Goal: Task Accomplishment & Management: Use online tool/utility

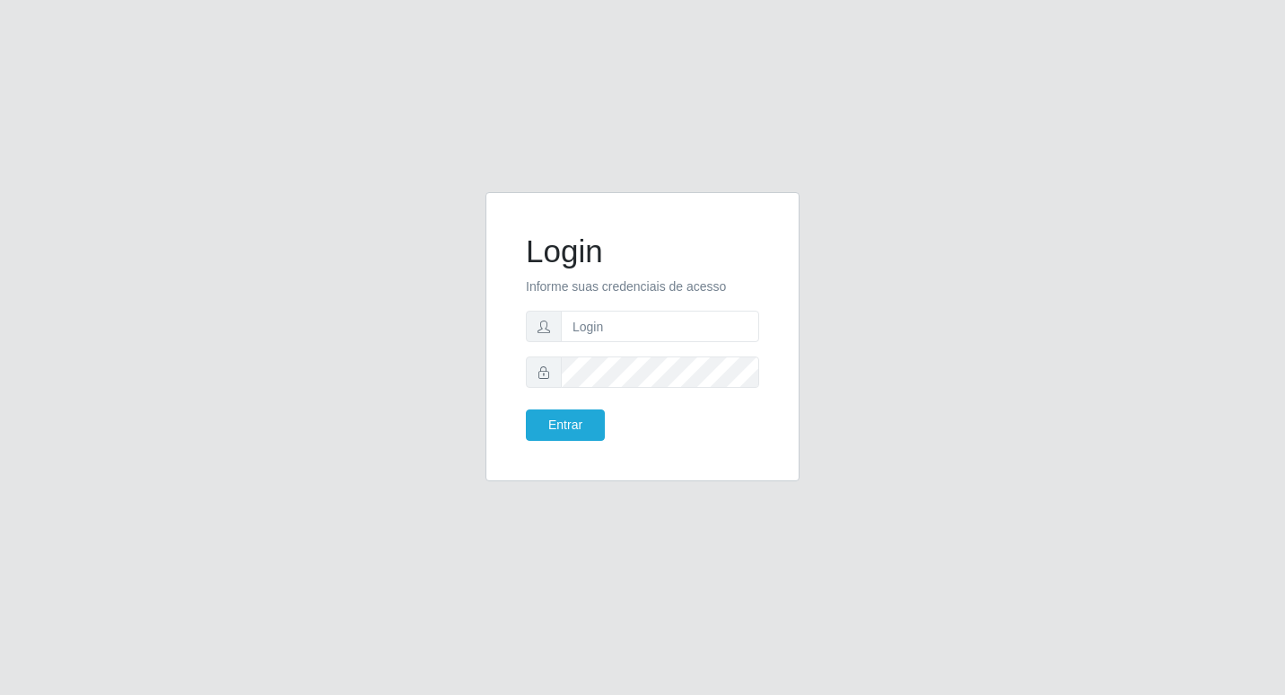
type input "larissa@b6"
click at [526, 409] on button "Entrar" at bounding box center [565, 424] width 79 height 31
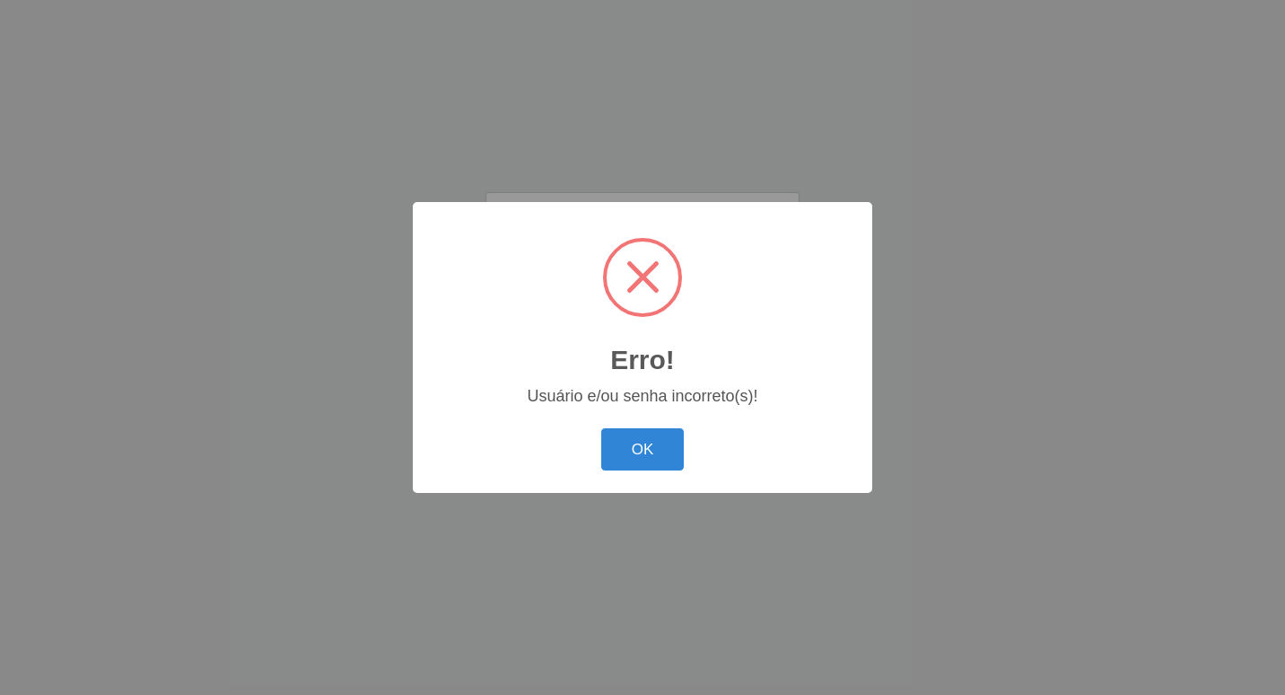
click at [742, 374] on div "Erro! × Usuário e/ou senha incorreto(s)! OK Cancel" at bounding box center [643, 347] width 460 height 291
click at [670, 443] on button "OK" at bounding box center [642, 449] width 83 height 42
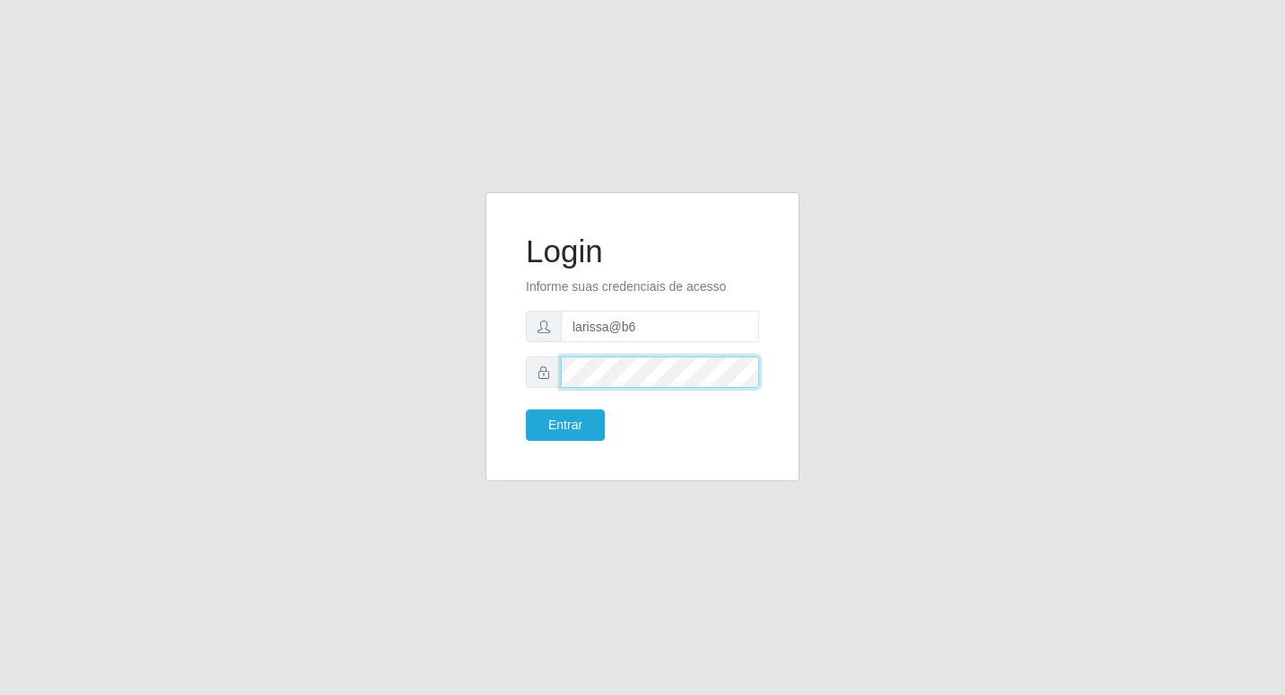
click at [526, 409] on button "Entrar" at bounding box center [565, 424] width 79 height 31
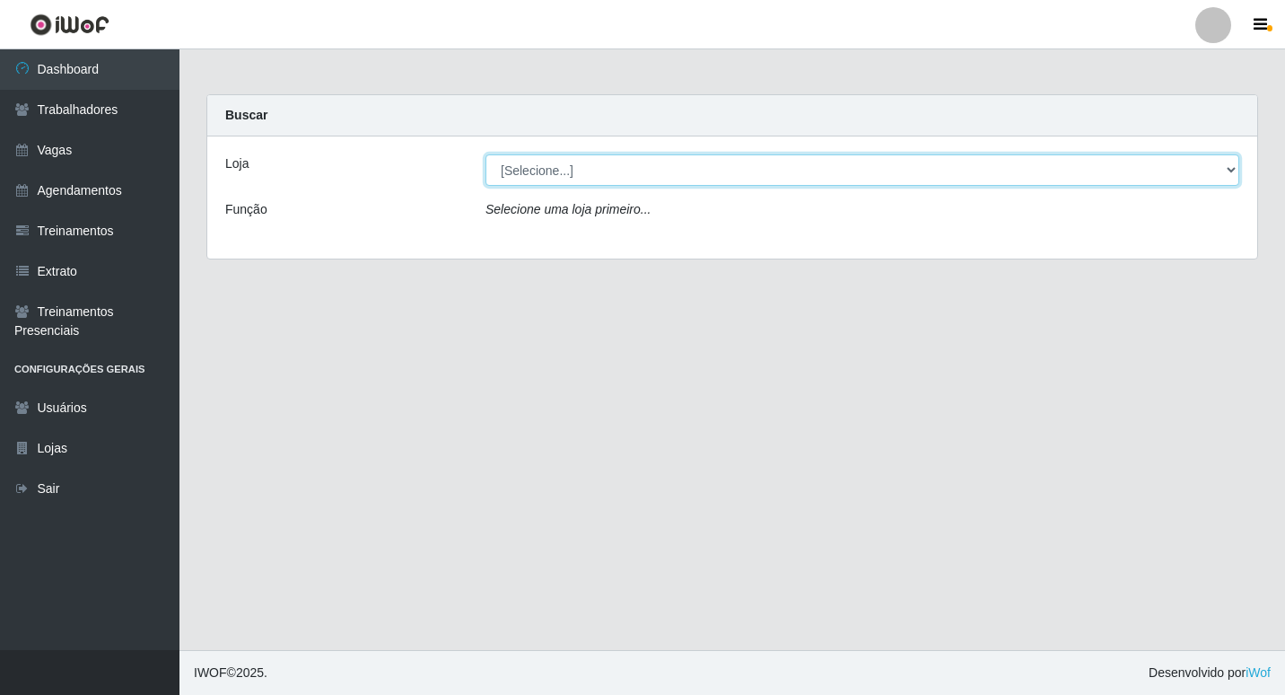
click at [526, 173] on select "[Selecione...] Bemais Supermercados - B6 Colibris" at bounding box center [863, 169] width 754 height 31
select select "406"
click at [486, 154] on select "[Selecione...] Bemais Supermercados - B6 Colibris" at bounding box center [863, 169] width 754 height 31
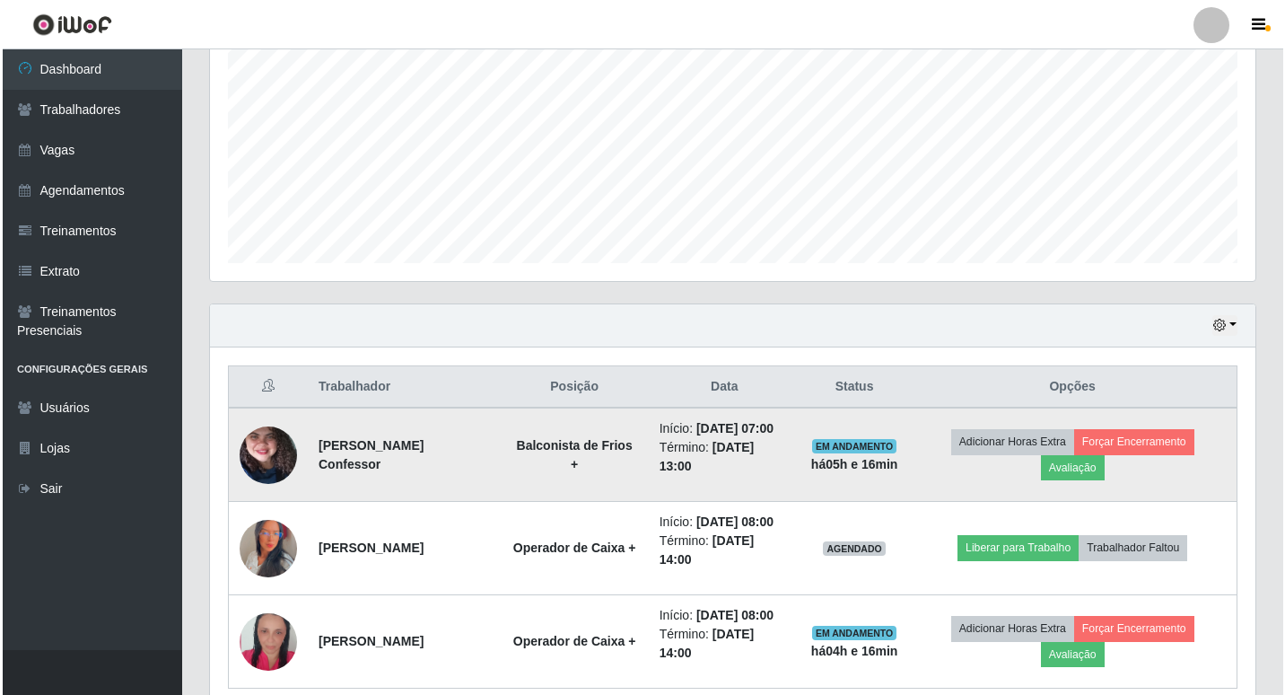
scroll to position [458, 0]
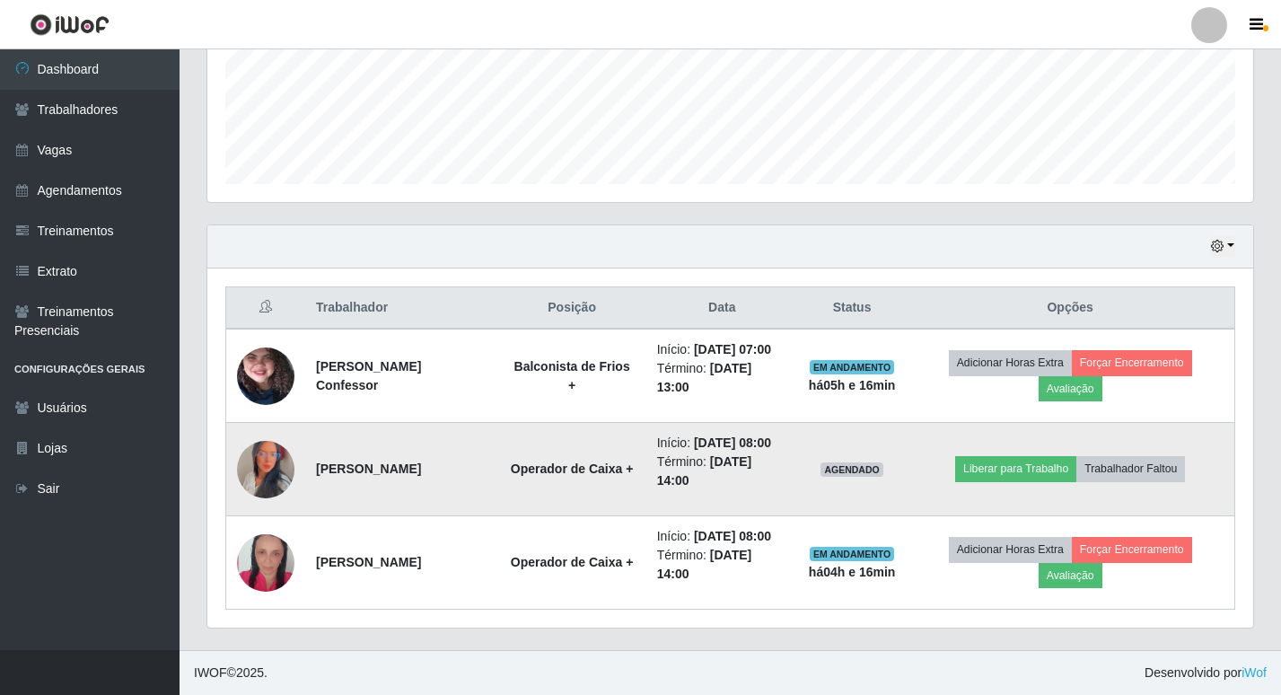
click at [268, 475] on img at bounding box center [265, 469] width 57 height 102
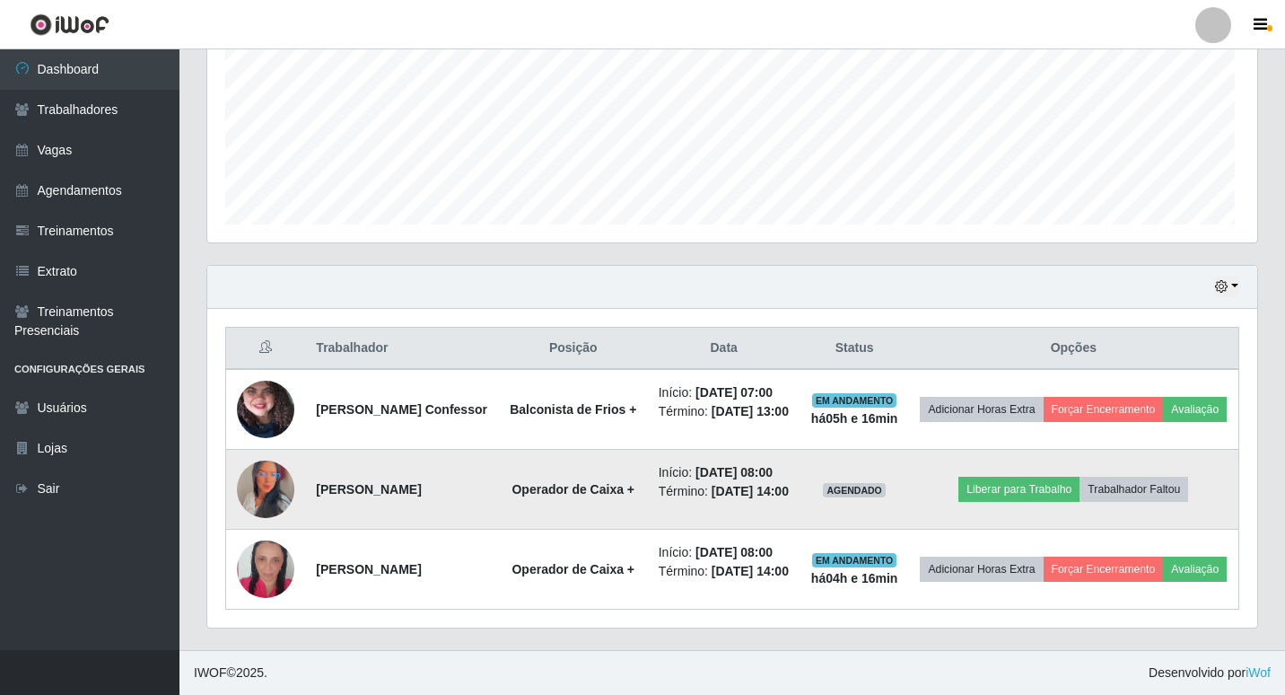
scroll to position [372, 1037]
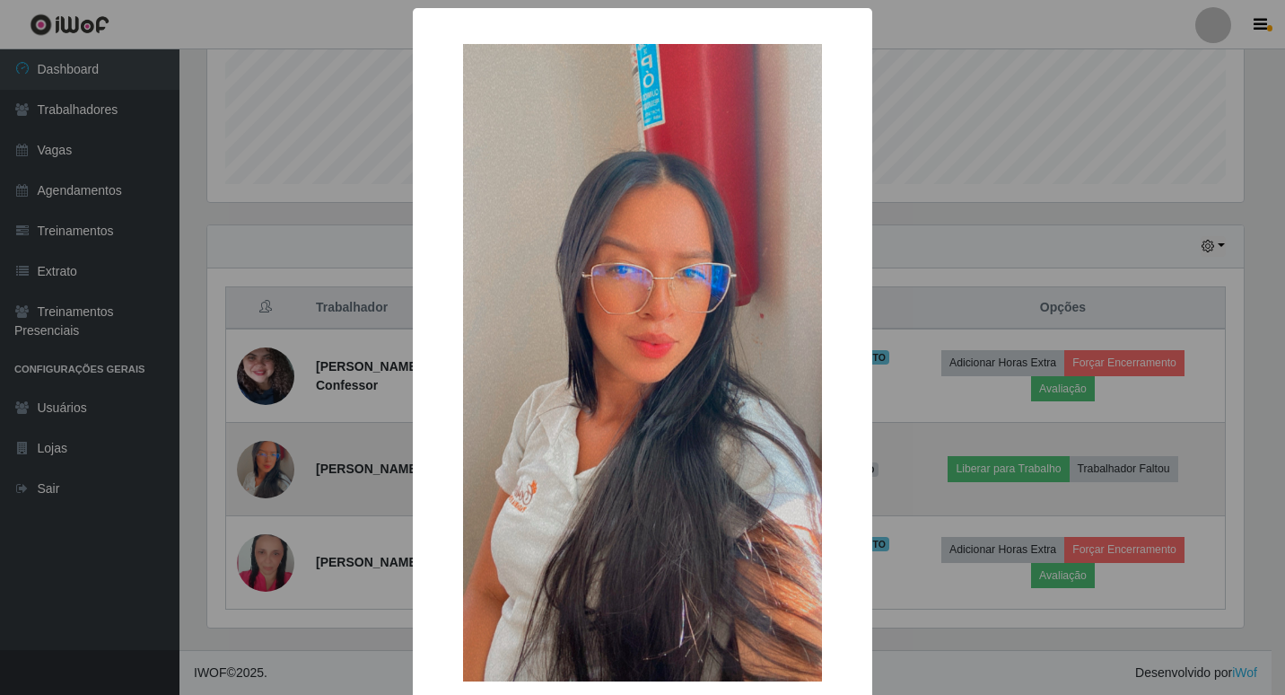
click at [268, 475] on div "× OK Cancel" at bounding box center [642, 347] width 1285 height 695
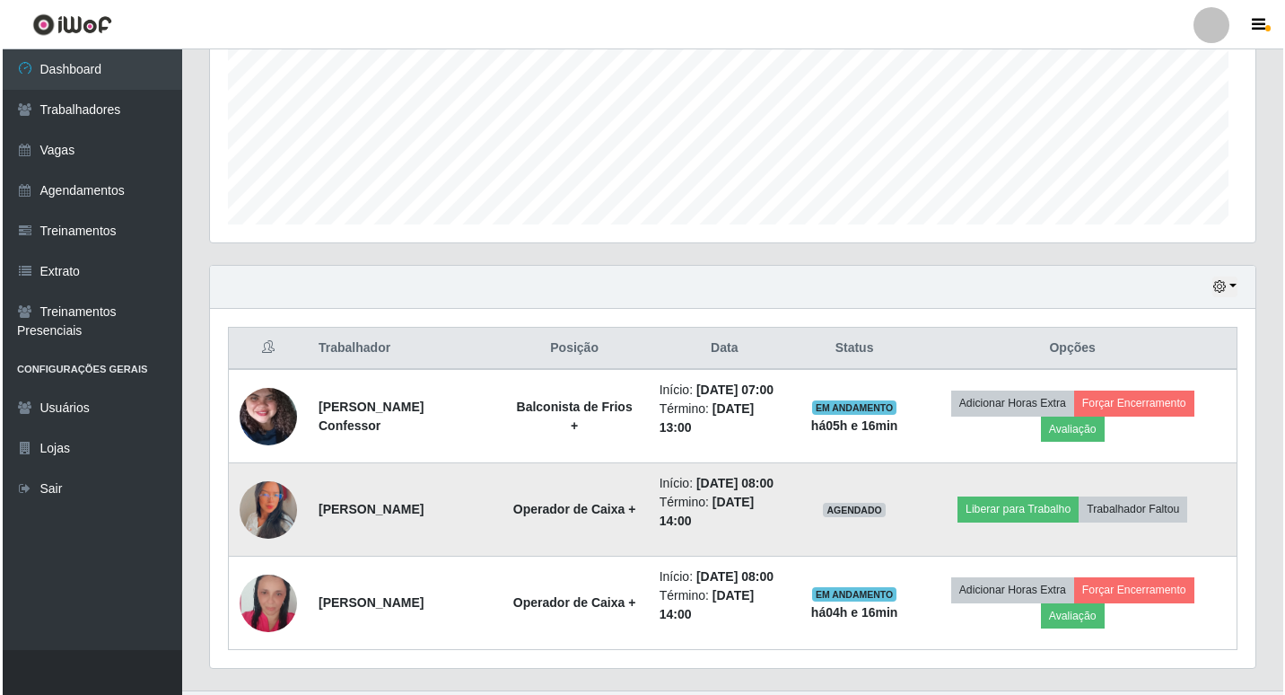
scroll to position [372, 1046]
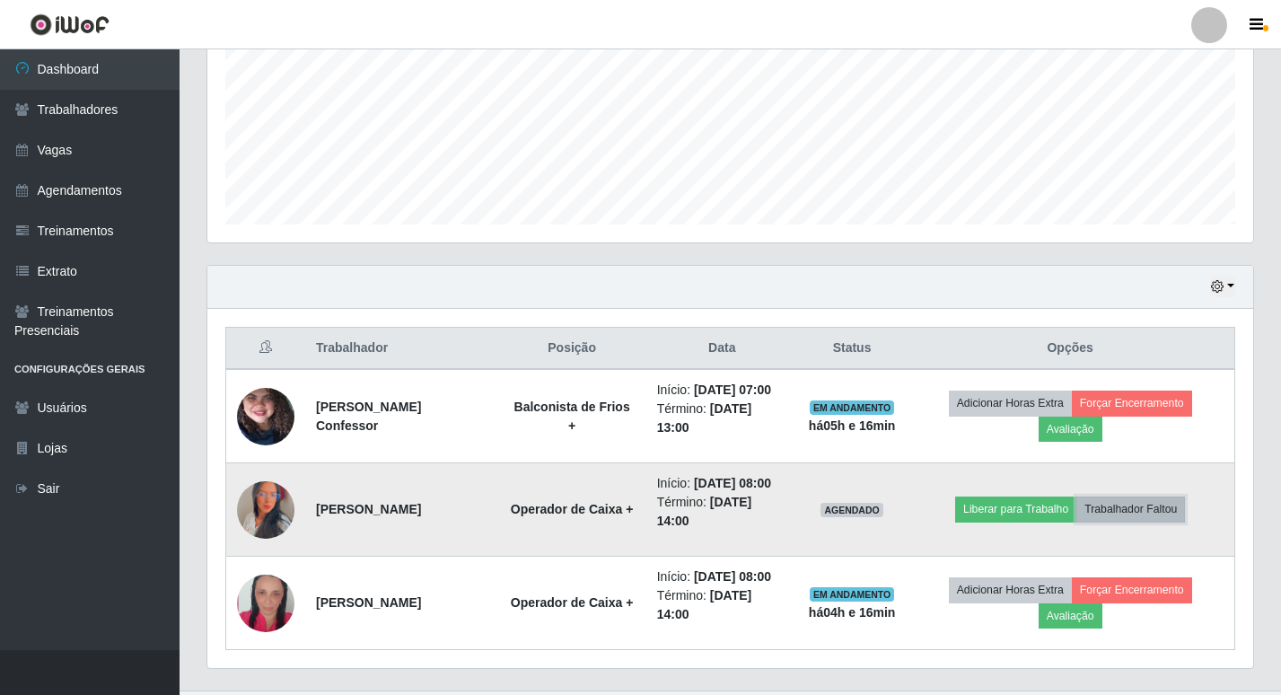
click at [1132, 509] on button "Trabalhador Faltou" at bounding box center [1130, 508] width 109 height 25
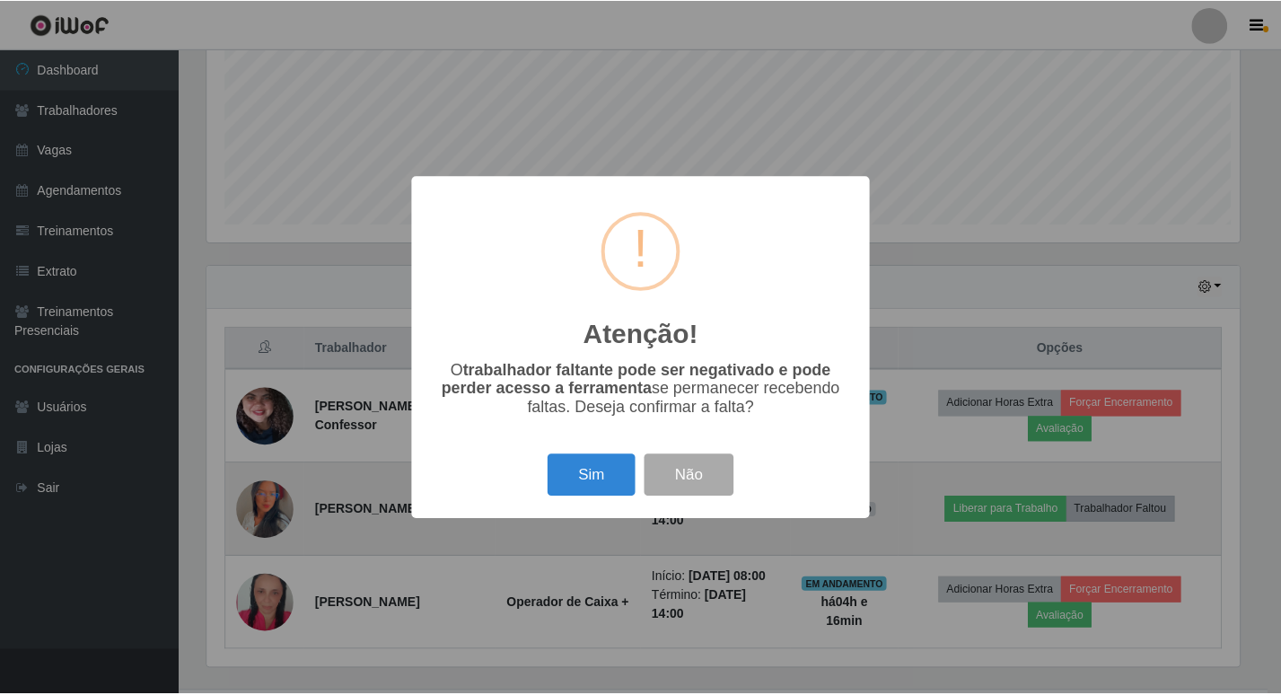
scroll to position [372, 1037]
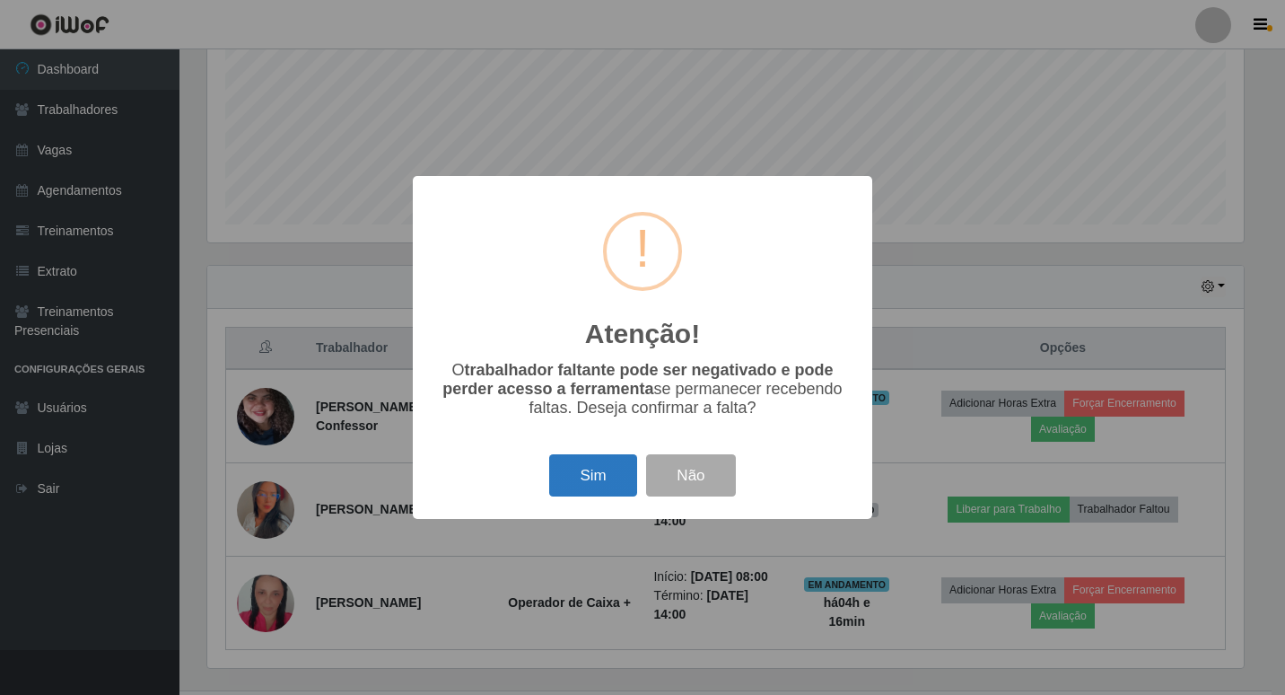
click at [597, 483] on button "Sim" at bounding box center [592, 475] width 87 height 42
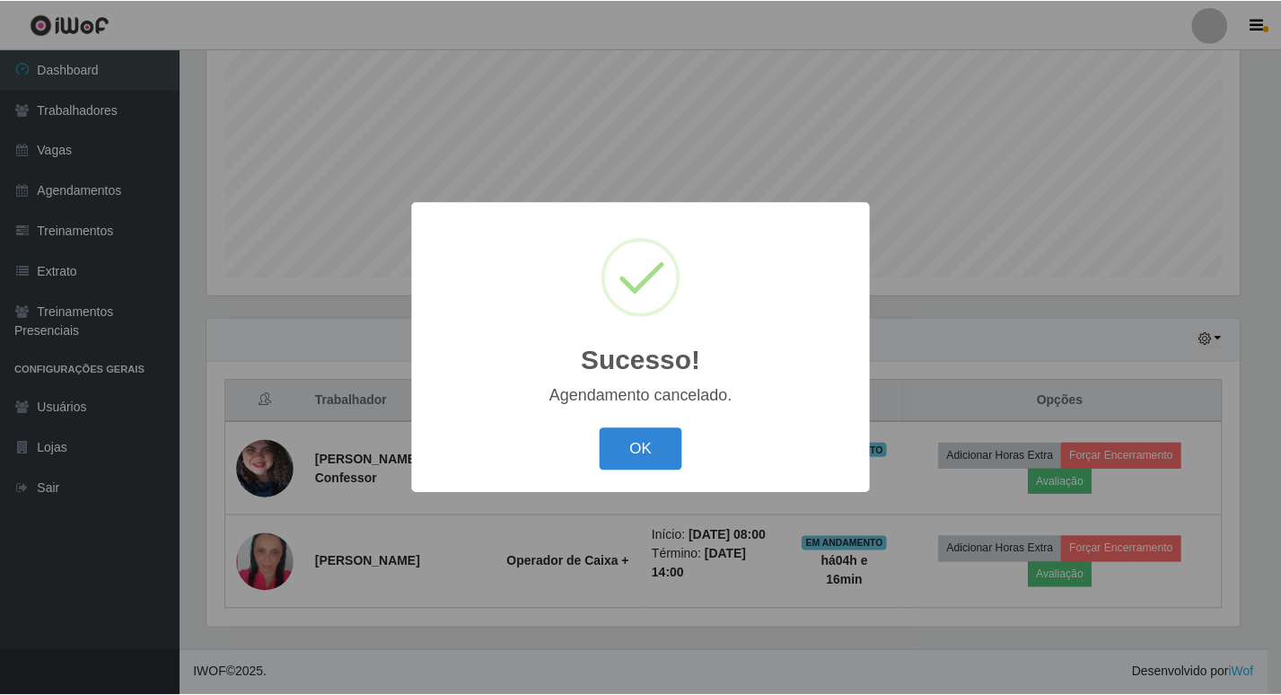
scroll to position [337, 0]
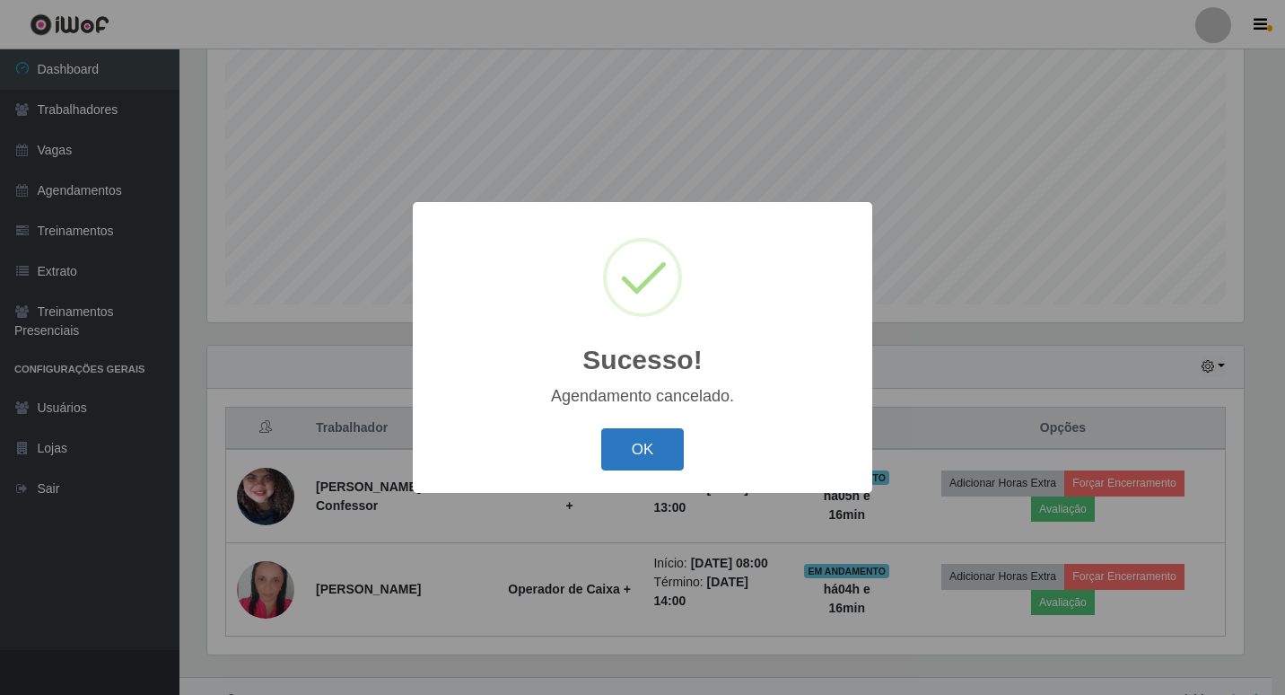
click at [637, 457] on button "OK" at bounding box center [642, 449] width 83 height 42
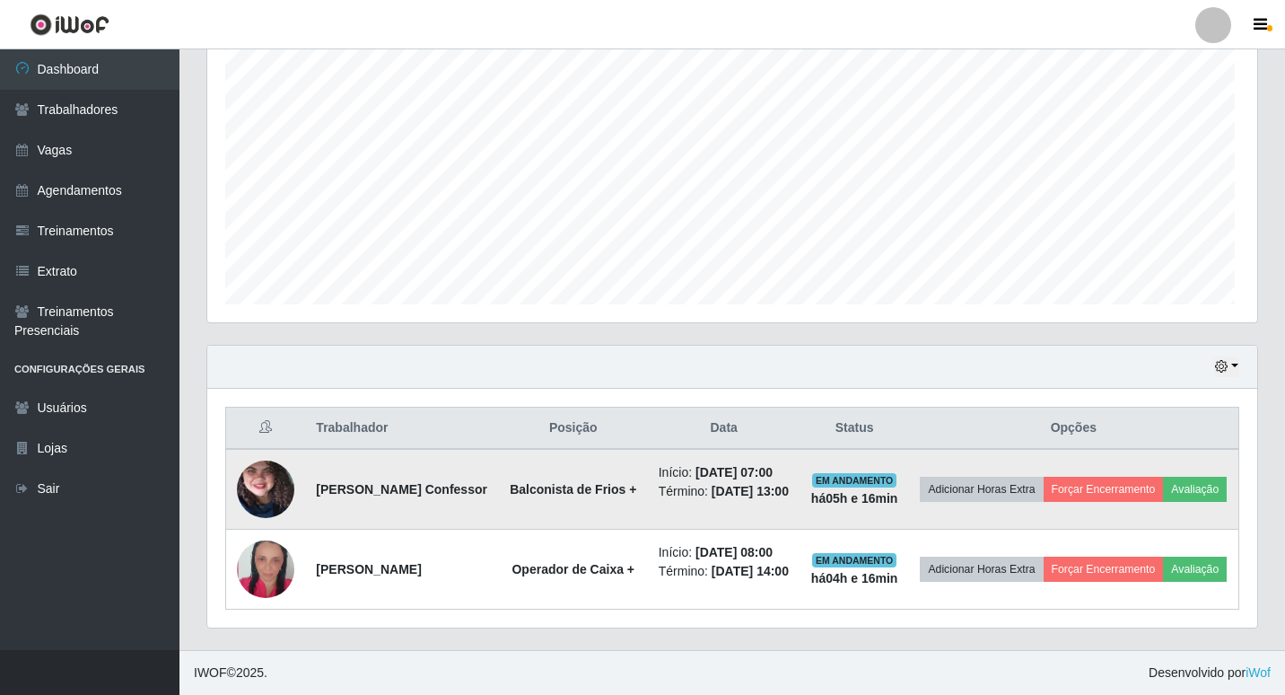
scroll to position [372, 1046]
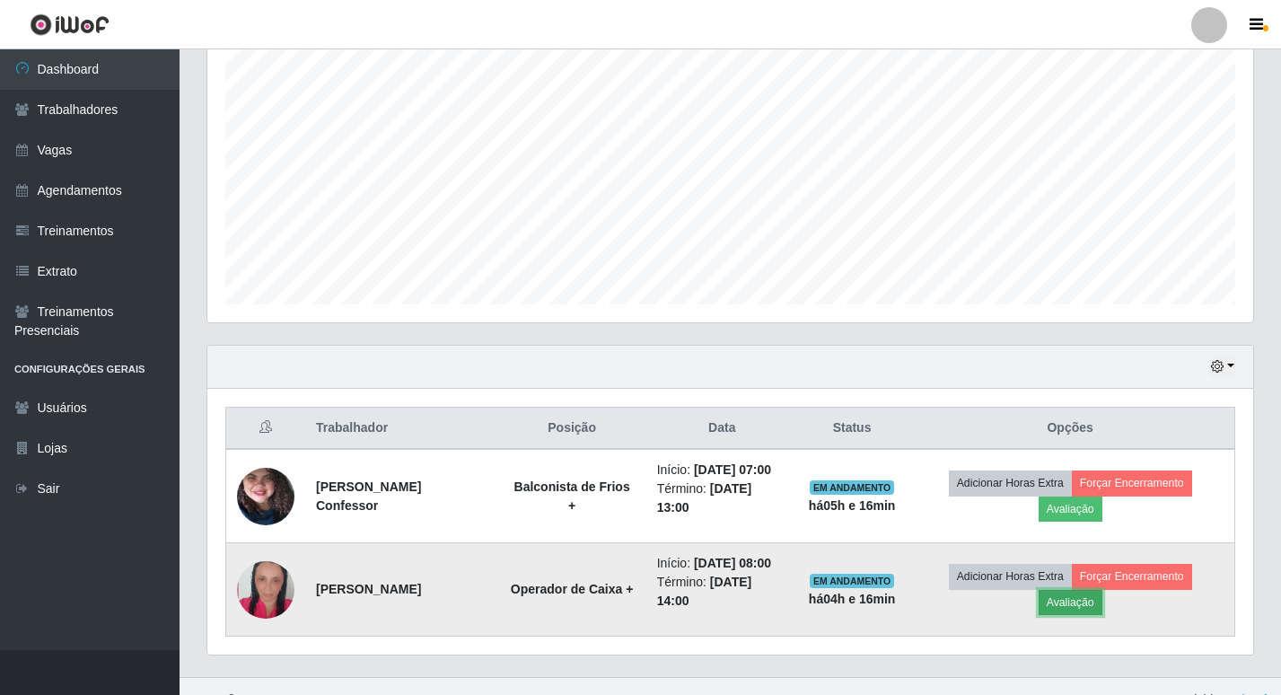
click at [1102, 590] on button "Avaliação" at bounding box center [1070, 602] width 64 height 25
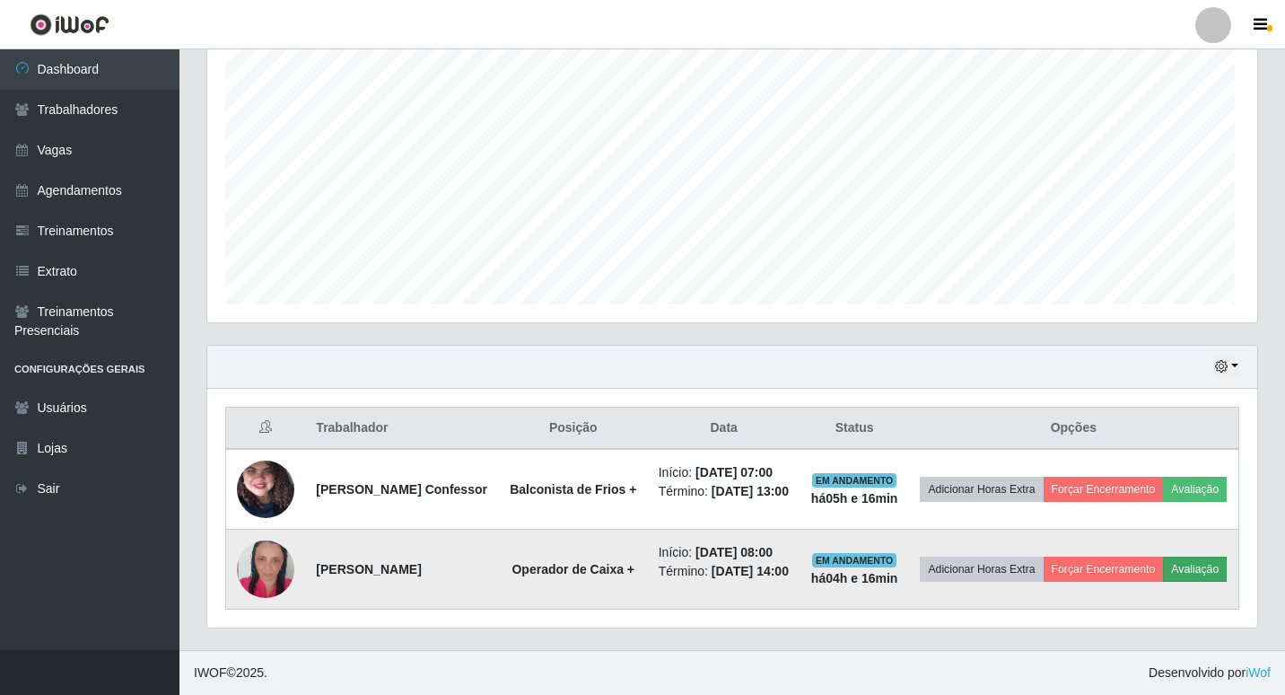
scroll to position [372, 1037]
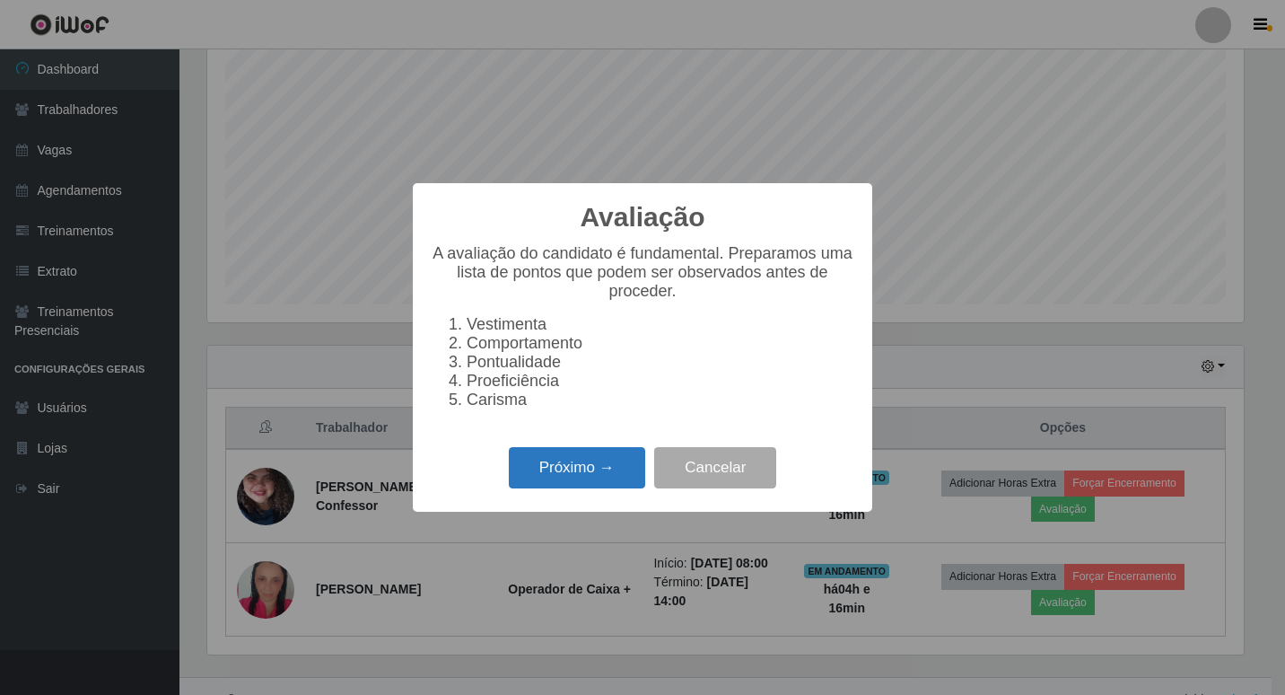
click at [624, 471] on button "Próximo →" at bounding box center [577, 468] width 136 height 42
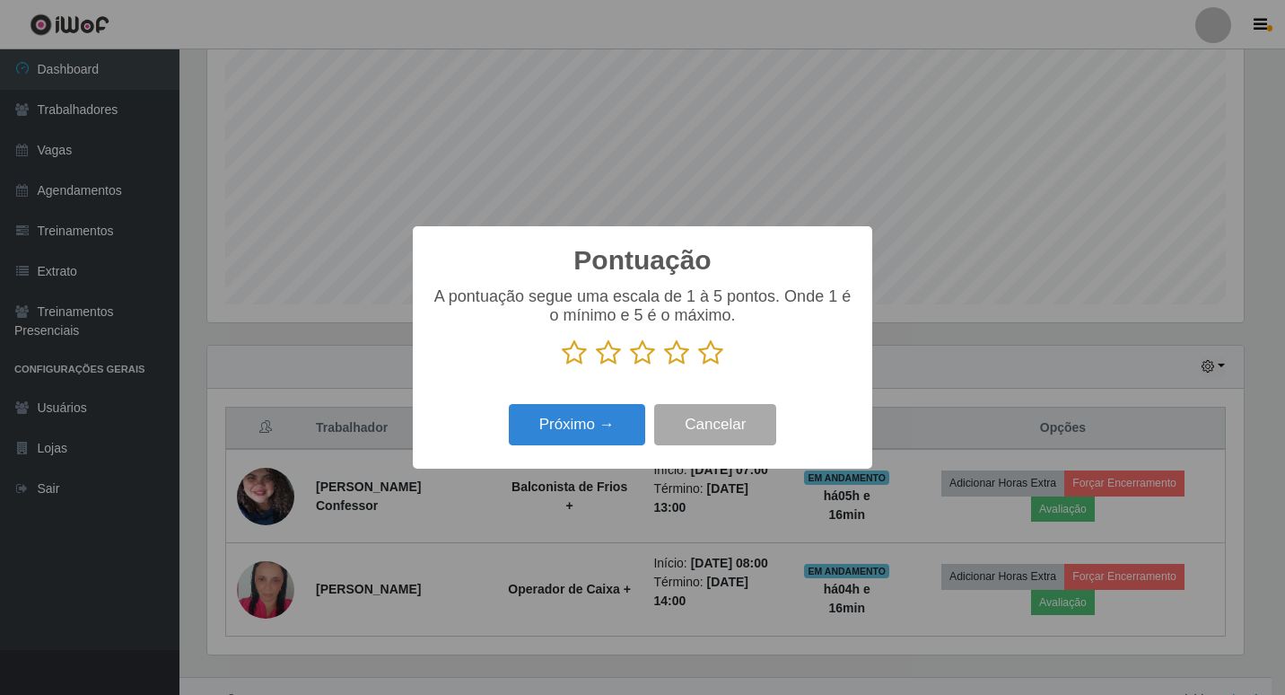
drag, startPoint x: 706, startPoint y: 354, endPoint x: 682, endPoint y: 382, distance: 37.6
click at [705, 354] on icon at bounding box center [710, 352] width 25 height 27
click at [698, 366] on input "radio" at bounding box center [698, 366] width 0 height 0
click at [609, 421] on button "Próximo →" at bounding box center [577, 425] width 136 height 42
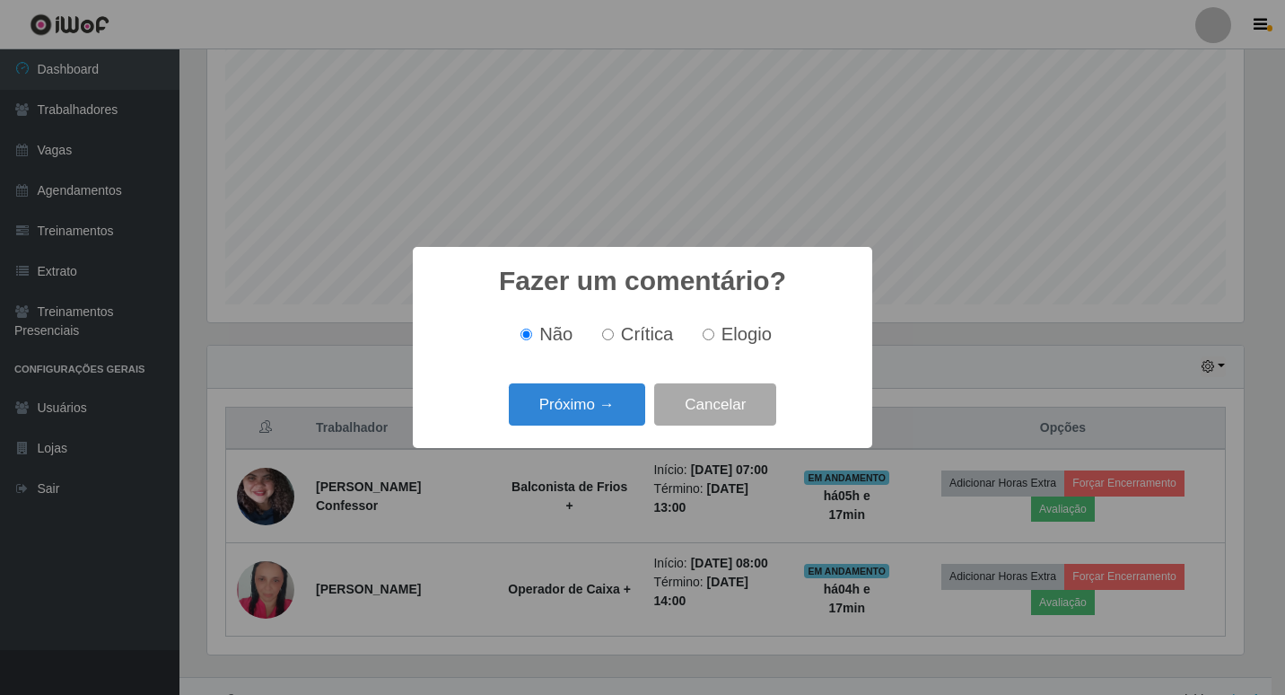
click at [699, 337] on label "Elogio" at bounding box center [734, 334] width 76 height 21
click at [703, 337] on input "Elogio" at bounding box center [709, 334] width 12 height 12
radio input "true"
click at [619, 398] on button "Próximo →" at bounding box center [577, 404] width 136 height 42
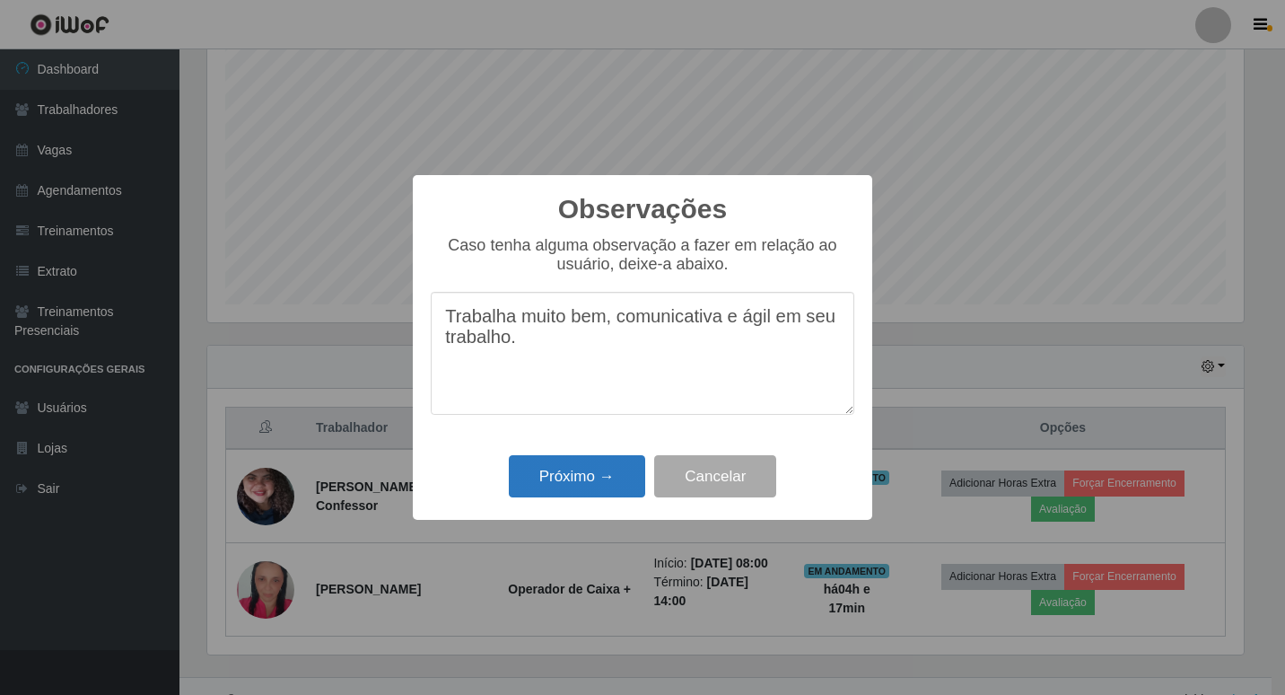
type textarea "Trabalha muito bem, comunicativa e ágil em seu trabalho."
click at [575, 492] on button "Próximo →" at bounding box center [577, 476] width 136 height 42
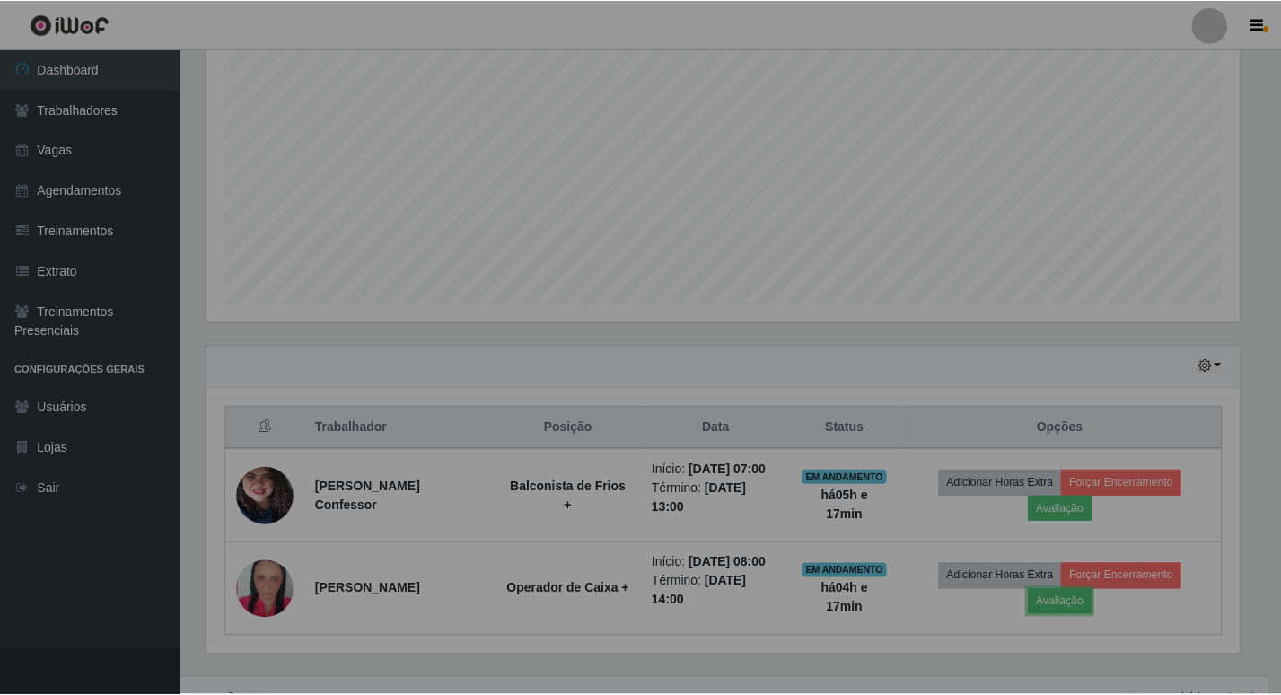
scroll to position [372, 1046]
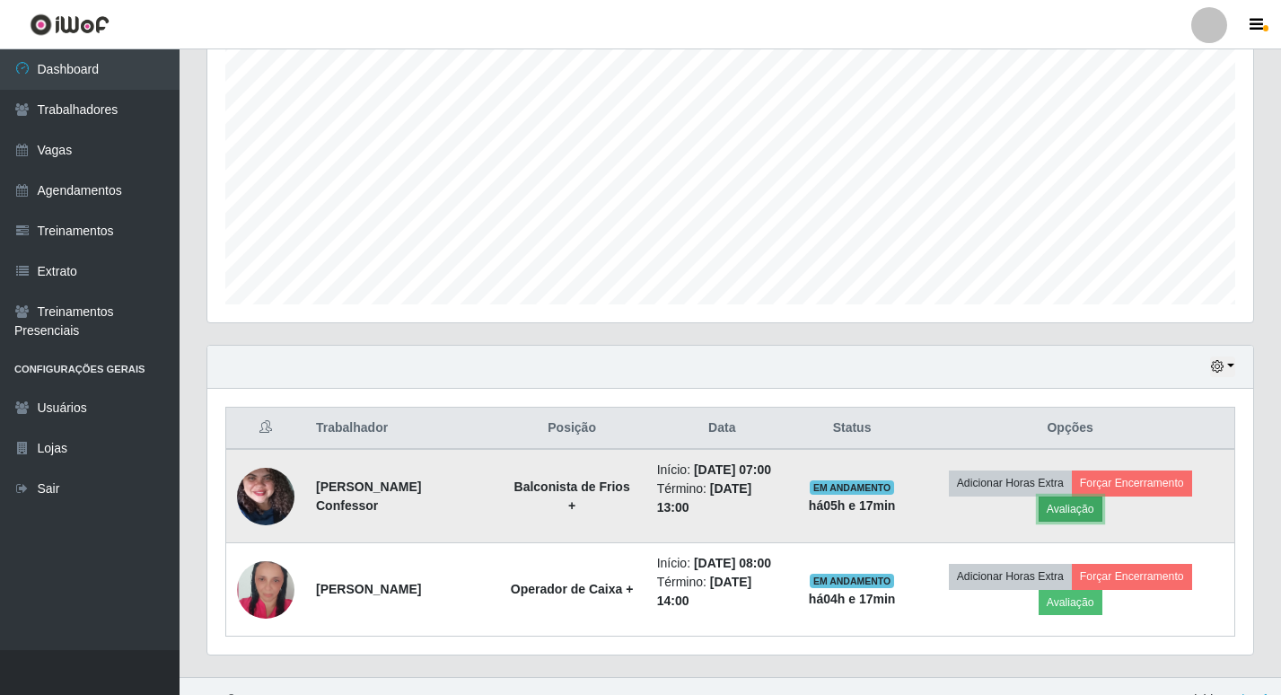
click at [1102, 496] on button "Avaliação" at bounding box center [1070, 508] width 64 height 25
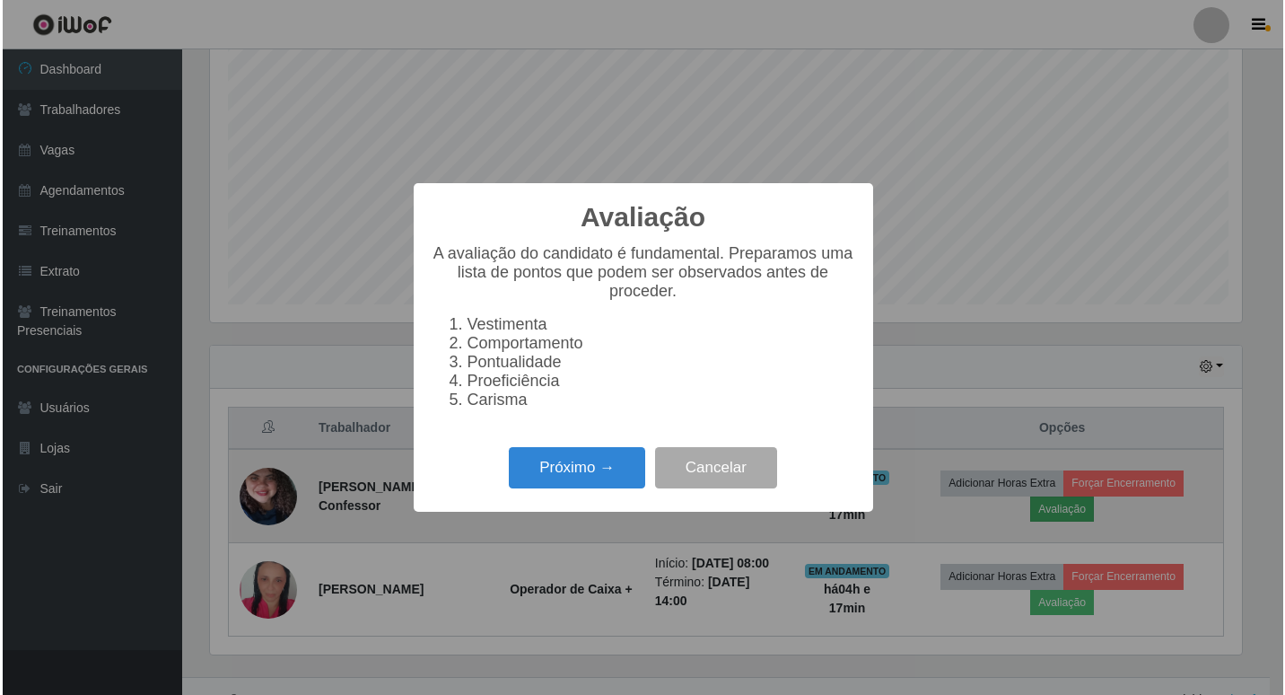
scroll to position [372, 1037]
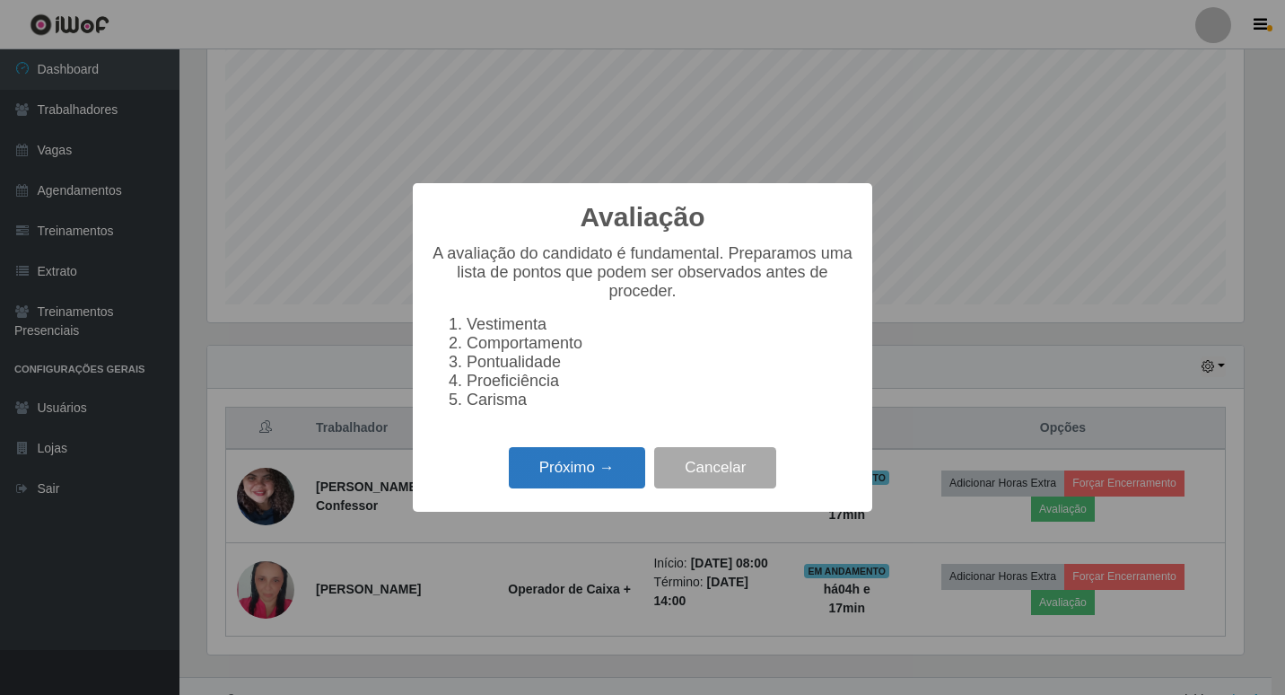
click at [614, 487] on button "Próximo →" at bounding box center [577, 468] width 136 height 42
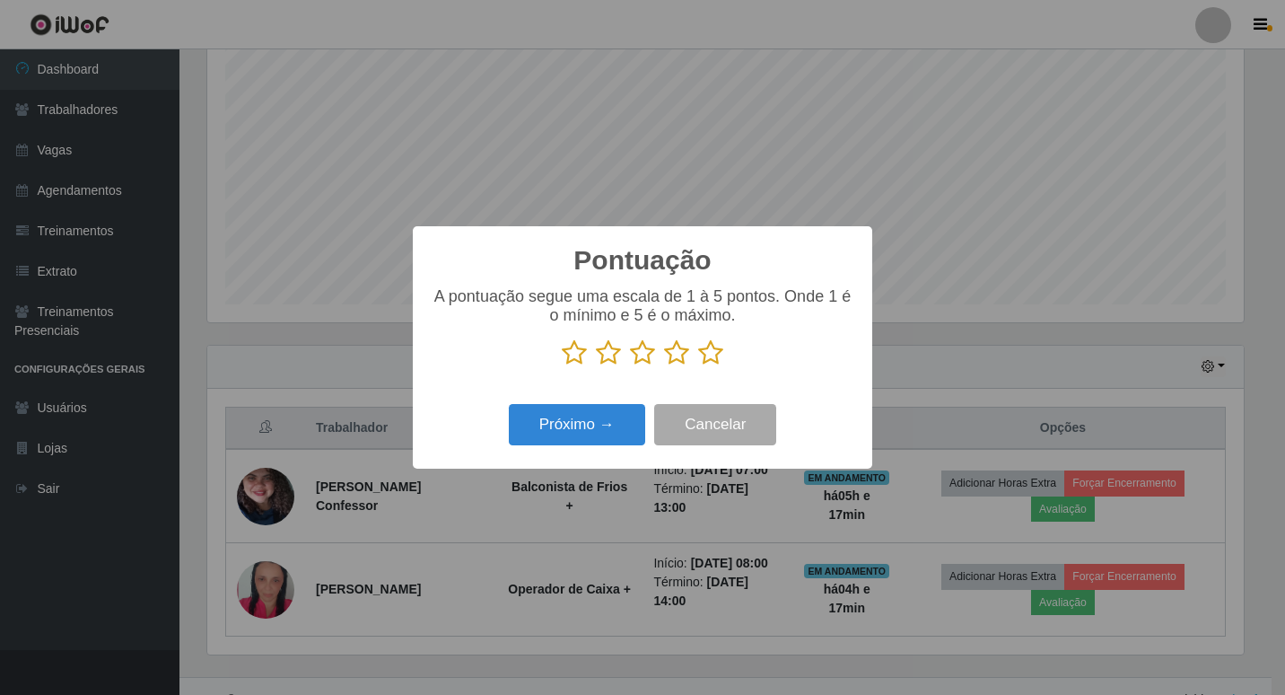
scroll to position [897102, 896438]
click at [719, 366] on icon at bounding box center [710, 352] width 25 height 27
click at [698, 366] on input "radio" at bounding box center [698, 366] width 0 height 0
click at [617, 410] on button "Próximo →" at bounding box center [577, 425] width 136 height 42
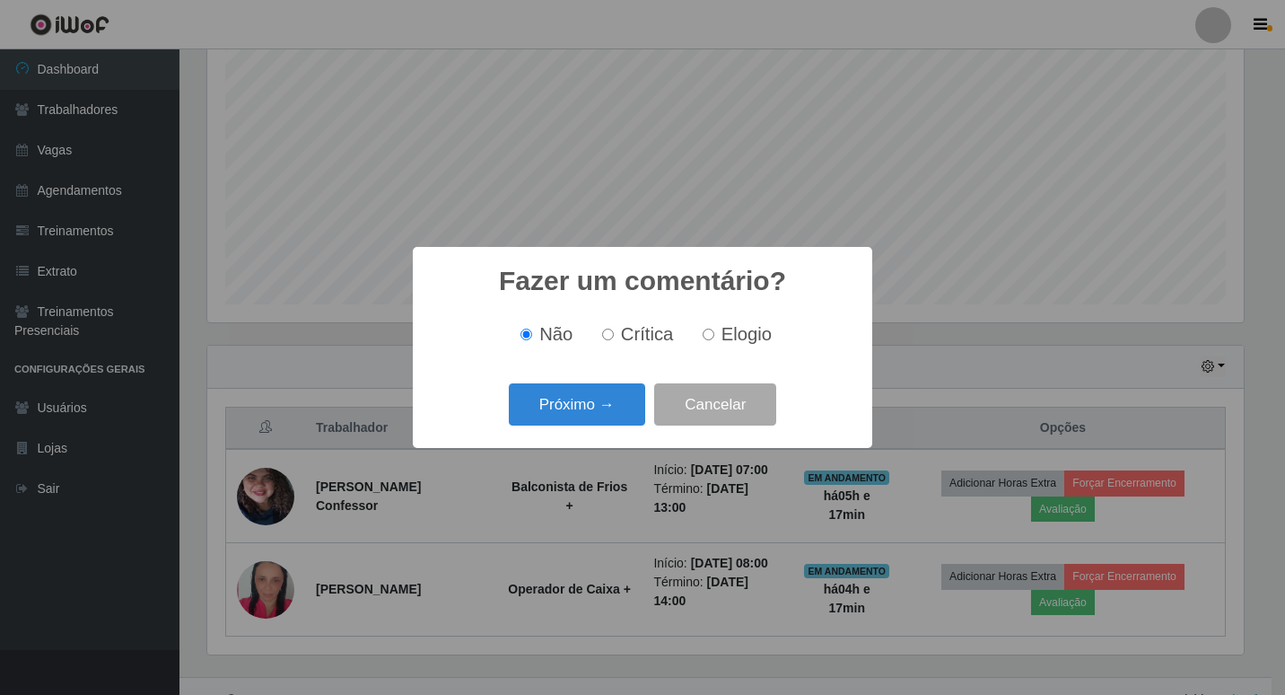
click at [724, 340] on span "Elogio" at bounding box center [747, 334] width 50 height 20
click at [714, 340] on input "Elogio" at bounding box center [709, 334] width 12 height 12
radio input "true"
click at [622, 397] on button "Próximo →" at bounding box center [577, 404] width 136 height 42
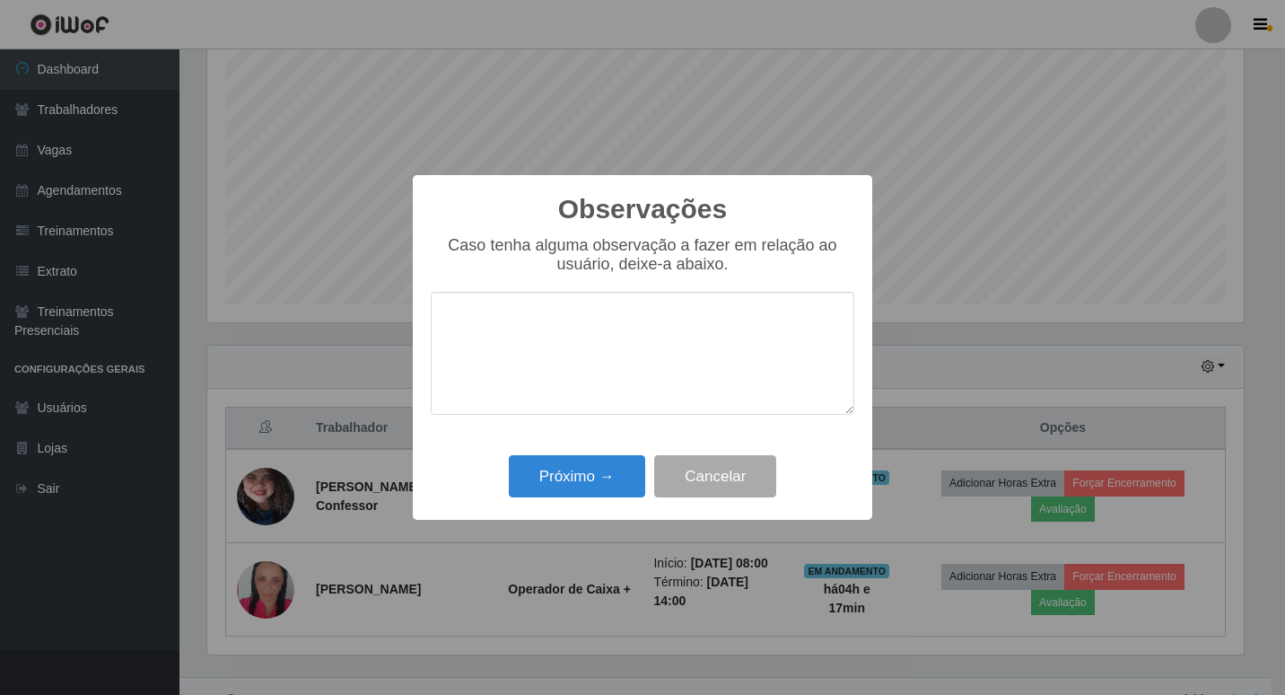
type textarea "O"
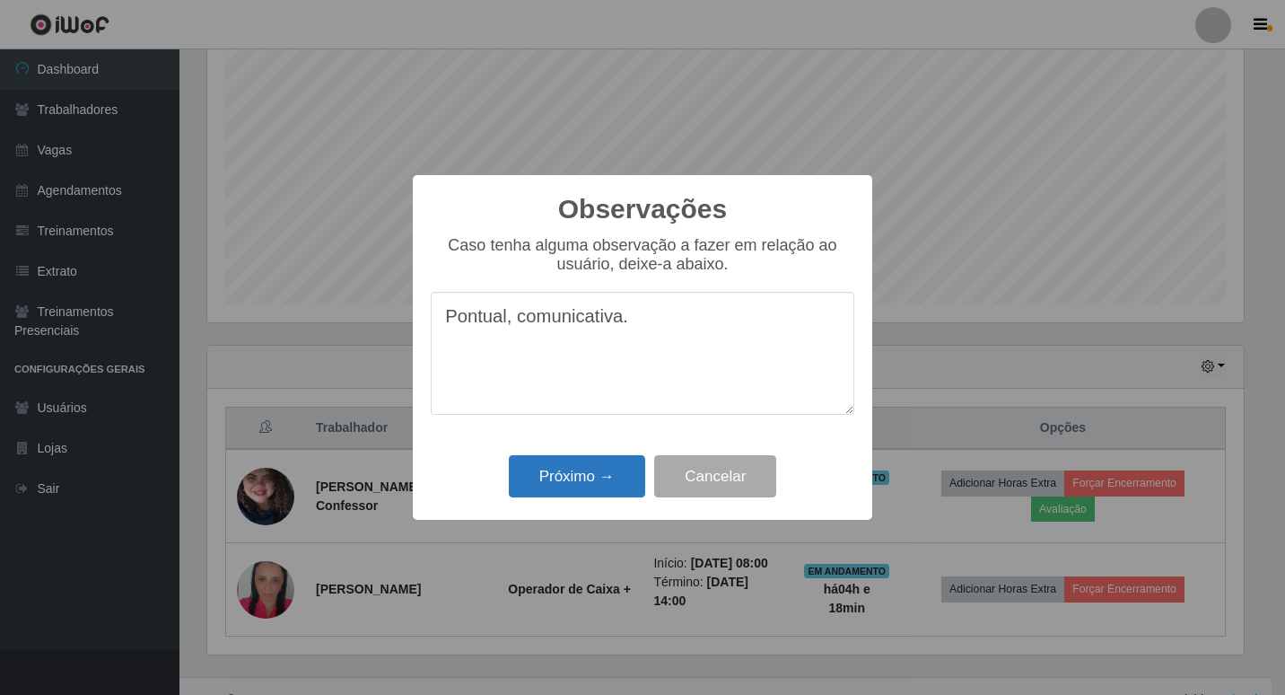
type textarea "Pontual, comunicativa."
click at [577, 475] on button "Próximo →" at bounding box center [577, 476] width 136 height 42
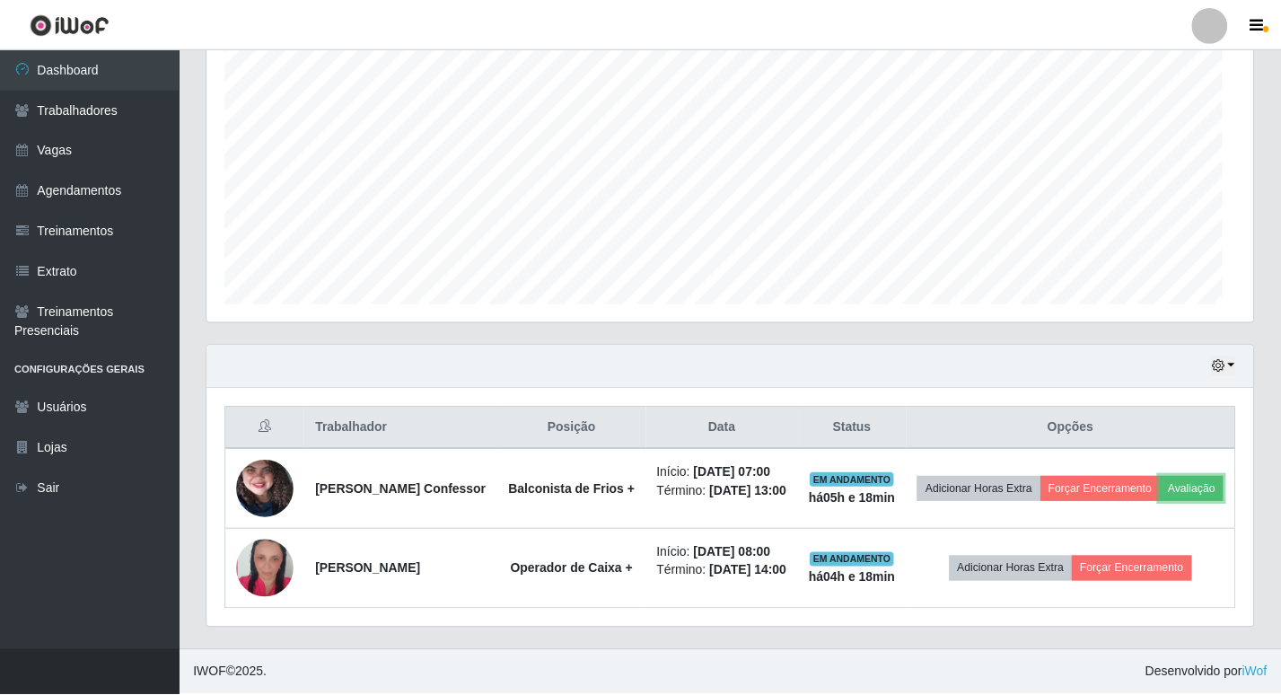
scroll to position [372, 1046]
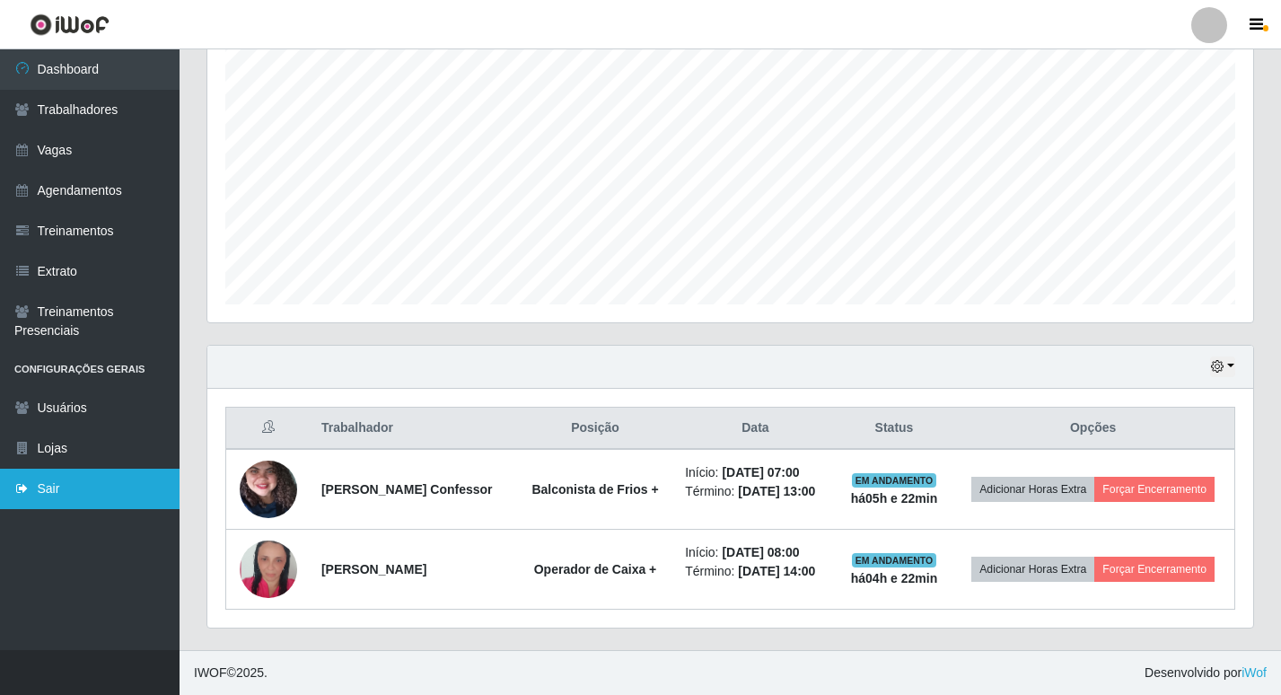
click at [62, 490] on link "Sair" at bounding box center [89, 488] width 179 height 40
